Goal: Information Seeking & Learning: Learn about a topic

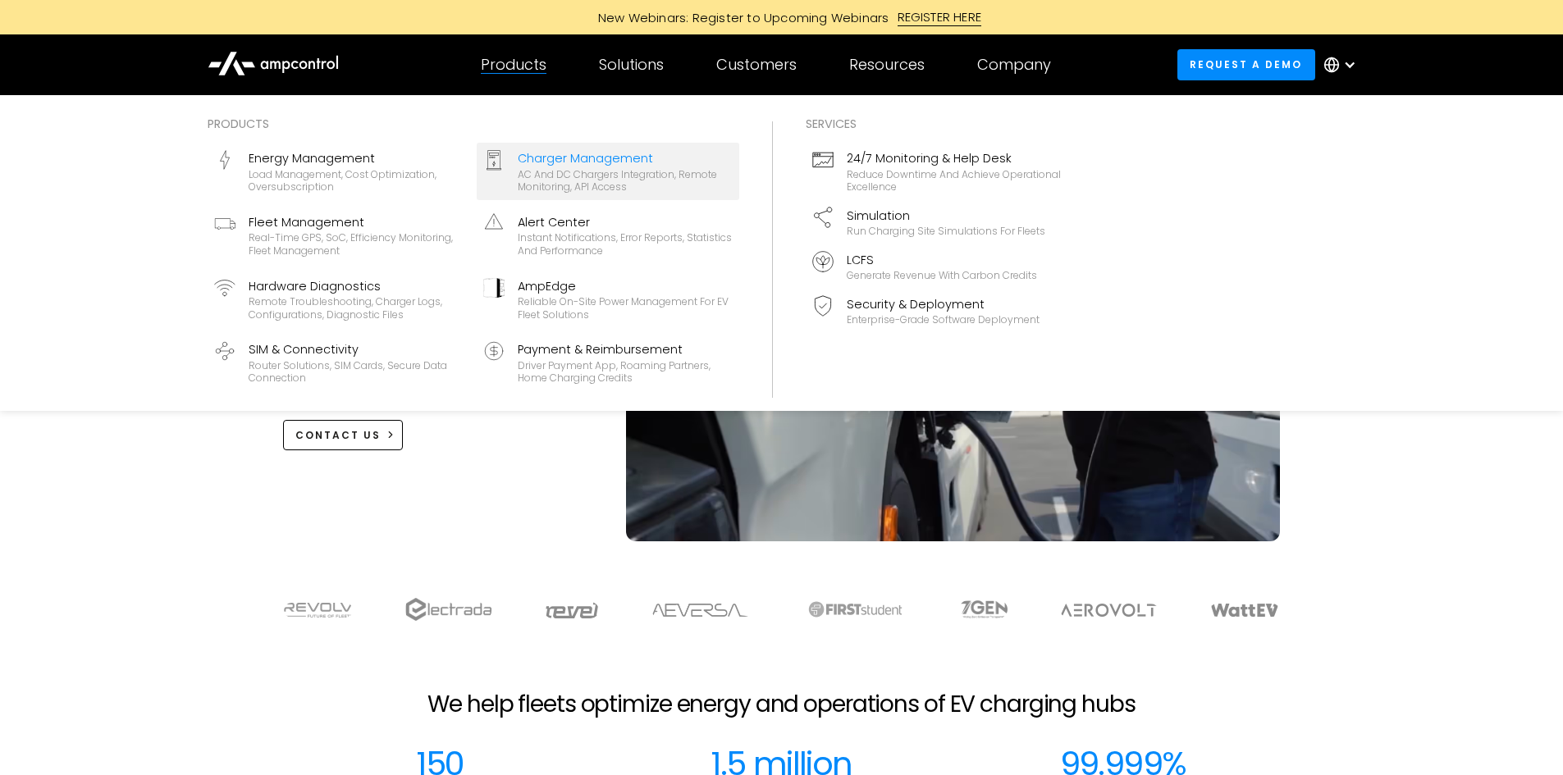
click at [518, 156] on div "Charger Management" at bounding box center [625, 158] width 215 height 18
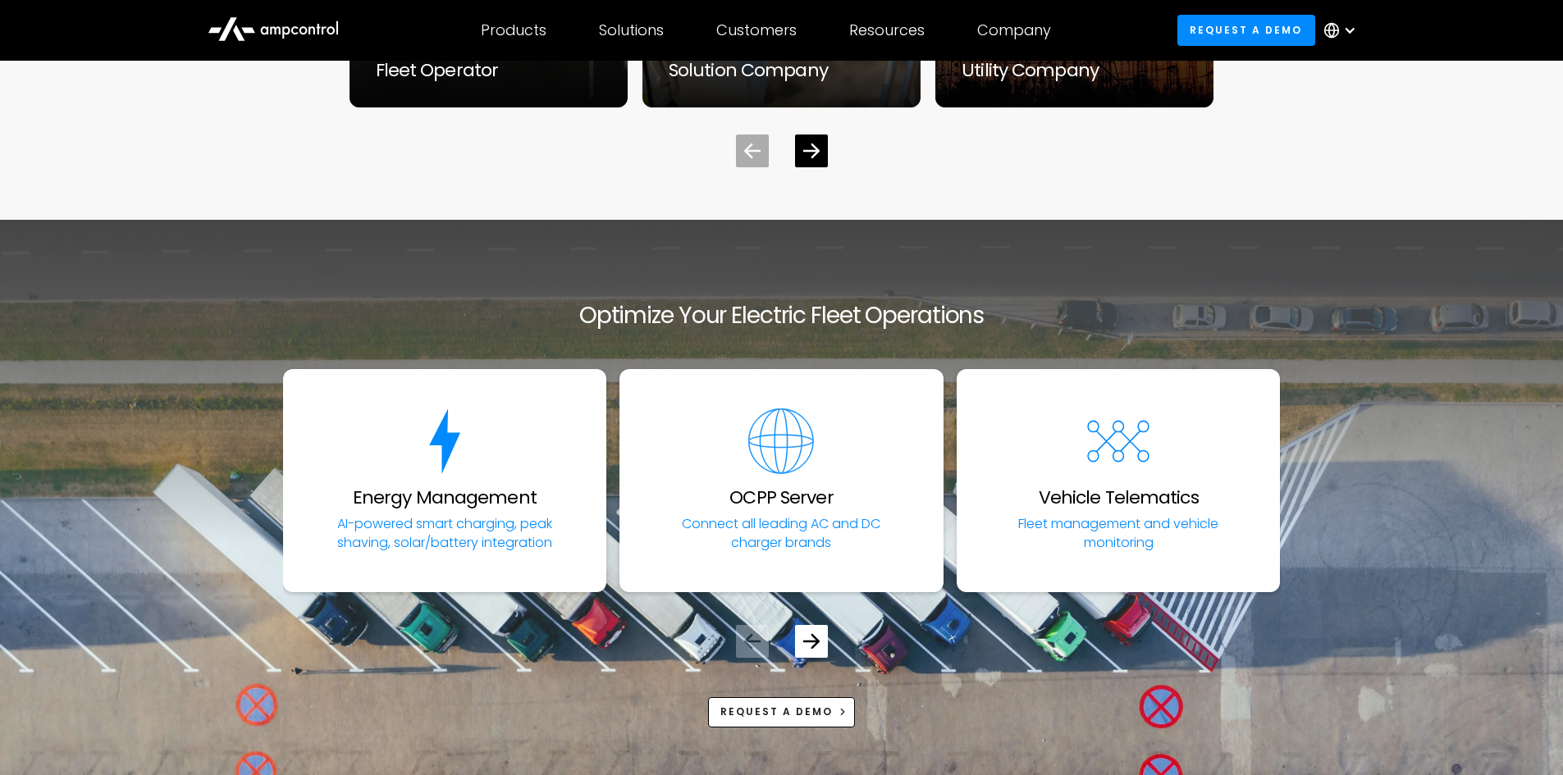
scroll to position [6204, 0]
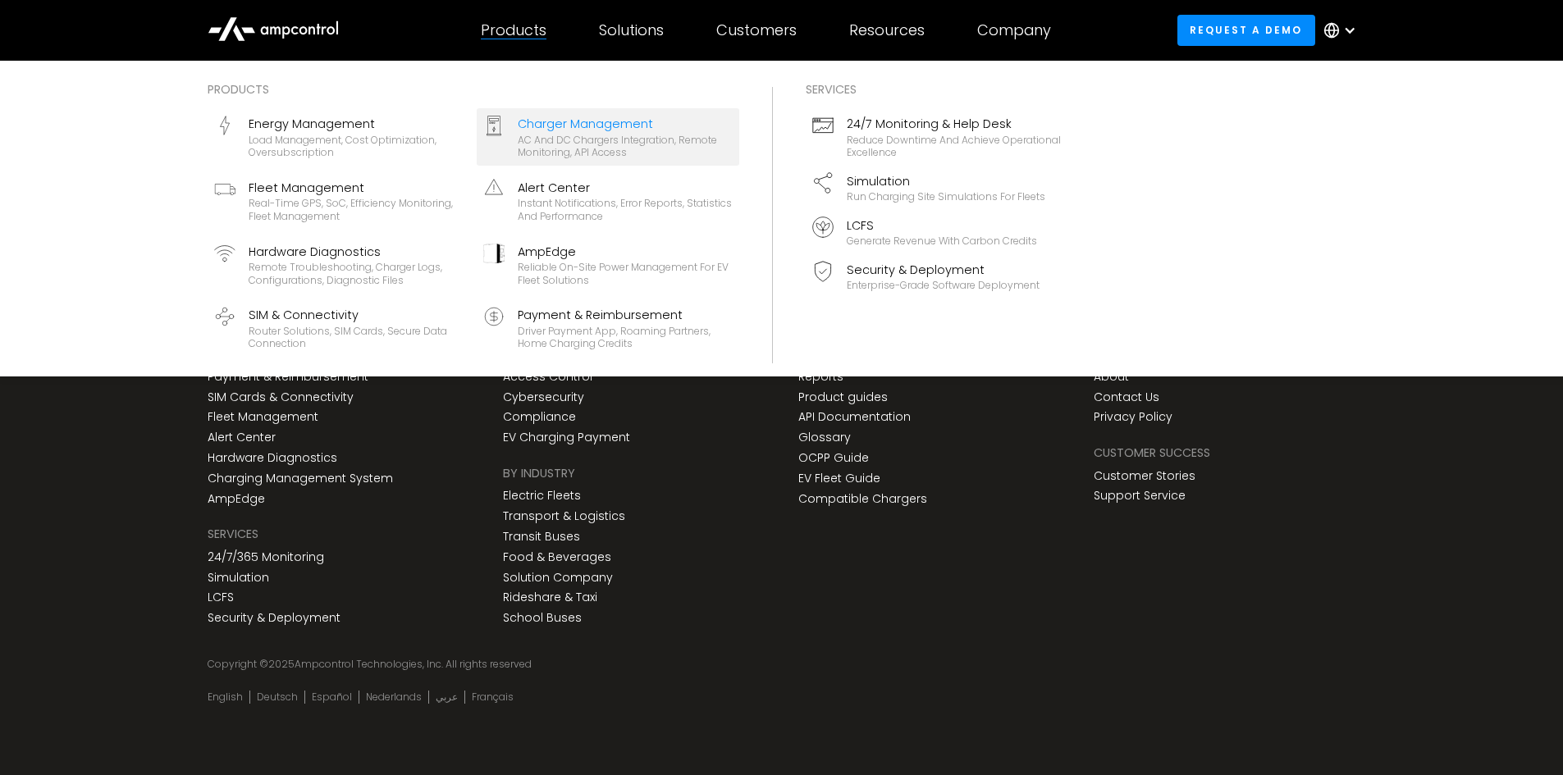
click at [555, 123] on div "Charger Management" at bounding box center [625, 124] width 215 height 18
